Goal: Task Accomplishment & Management: Manage account settings

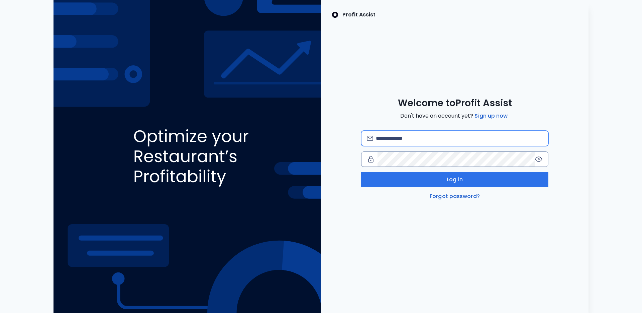
click at [417, 142] on input "email" at bounding box center [459, 138] width 167 height 15
type input "**********"
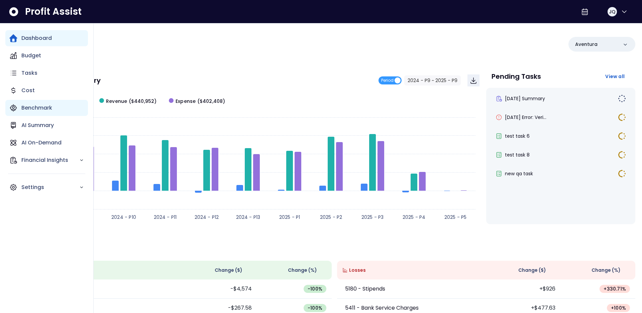
click at [18, 106] on div "Benchmark" at bounding box center [46, 108] width 83 height 16
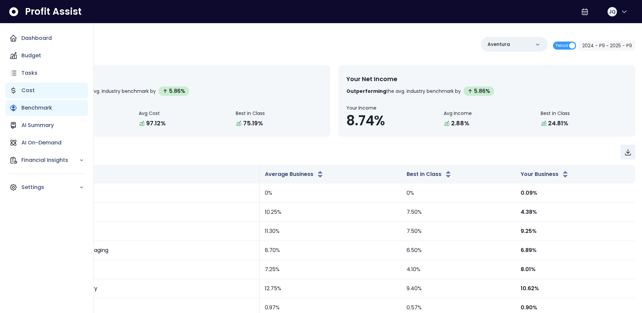
click at [29, 91] on p "Cost" at bounding box center [27, 90] width 13 height 8
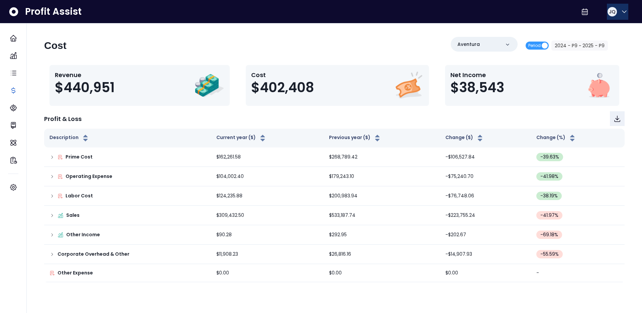
click at [619, 7] on button "JQ" at bounding box center [617, 12] width 21 height 16
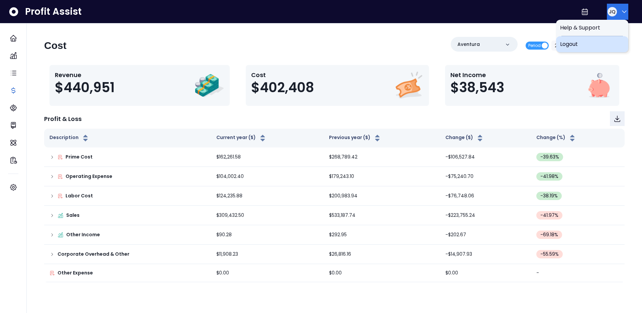
click at [598, 42] on span "Logout" at bounding box center [592, 44] width 64 height 8
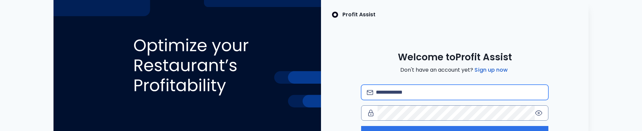
click at [455, 95] on input "email" at bounding box center [459, 92] width 167 height 15
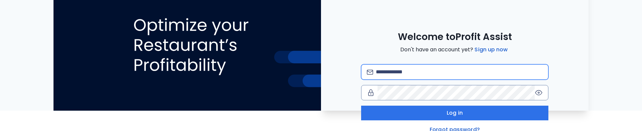
scroll to position [23, 0]
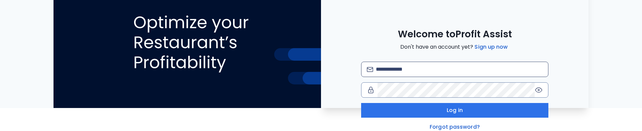
click at [455, 62] on div at bounding box center [454, 69] width 187 height 15
click at [454, 70] on input "email" at bounding box center [459, 69] width 167 height 15
type input "**********"
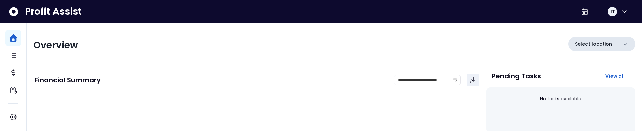
click at [594, 44] on p "Select location" at bounding box center [594, 44] width 37 height 7
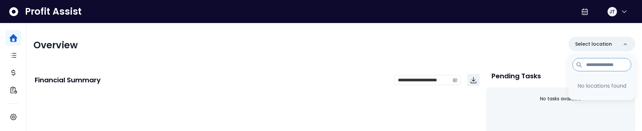
click at [614, 21] on div "Profit Assist JT" at bounding box center [321, 11] width 642 height 23
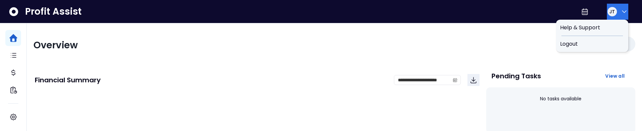
click at [615, 18] on button "JT" at bounding box center [617, 12] width 21 height 16
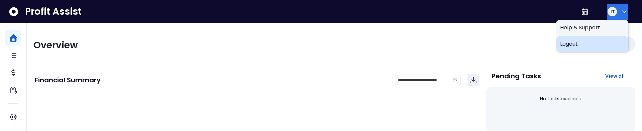
click at [600, 39] on div "Logout" at bounding box center [592, 44] width 72 height 16
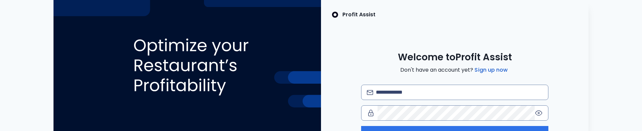
click at [396, 101] on div "Log in Forgot password?" at bounding box center [454, 120] width 187 height 70
click at [402, 97] on input "email" at bounding box center [459, 92] width 167 height 15
type input "**********"
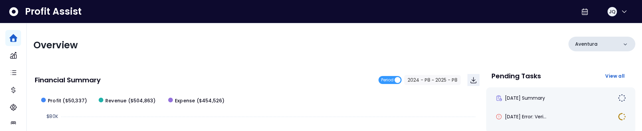
click at [607, 48] on div "Aventura" at bounding box center [602, 44] width 67 height 15
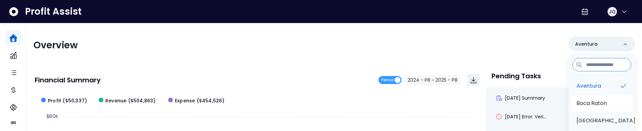
click at [585, 107] on p "Boca Raton" at bounding box center [592, 104] width 30 height 8
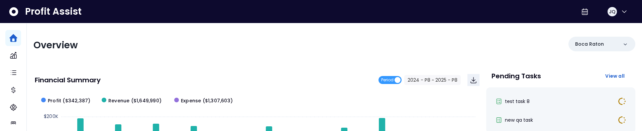
scroll to position [56, 0]
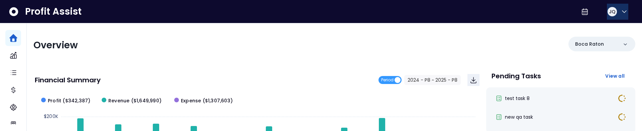
click at [616, 9] on button "JQ" at bounding box center [617, 12] width 21 height 16
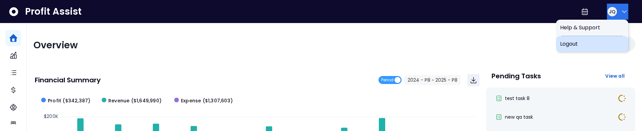
click at [581, 42] on span "Logout" at bounding box center [592, 44] width 64 height 8
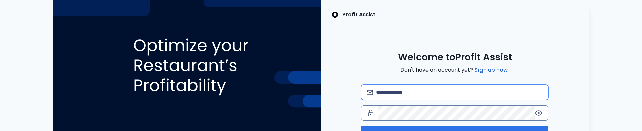
click at [398, 100] on input "email" at bounding box center [459, 92] width 167 height 15
type input "**********"
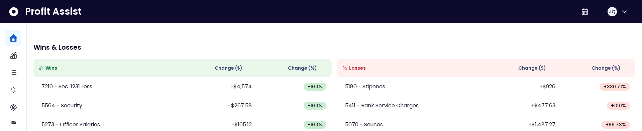
click at [170, 32] on div "Overview Aventura Financial Summary Period 2024 - P9 ~ 2025 - P9 Created with H…" at bounding box center [335, 20] width 616 height 396
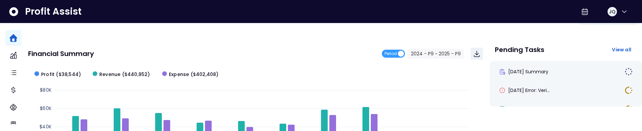
scroll to position [3, 0]
